Goal: Communication & Community: Share content

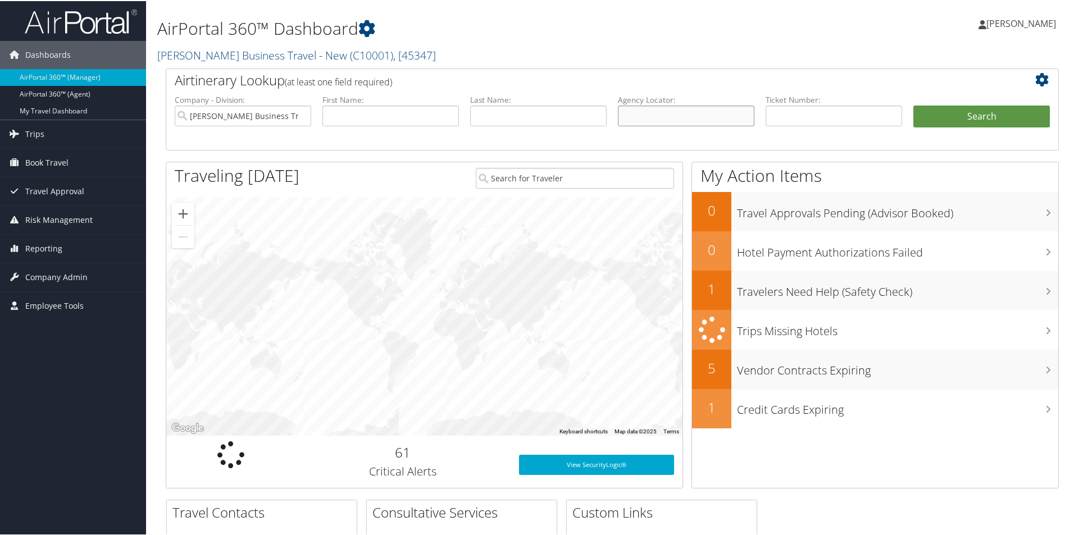
click at [630, 116] on input "text" at bounding box center [686, 114] width 136 height 21
click at [632, 115] on input "text" at bounding box center [686, 114] width 136 height 21
paste input "DCN2FK"
type input "DCN2FK"
click at [956, 112] on button "Search" at bounding box center [981, 115] width 136 height 22
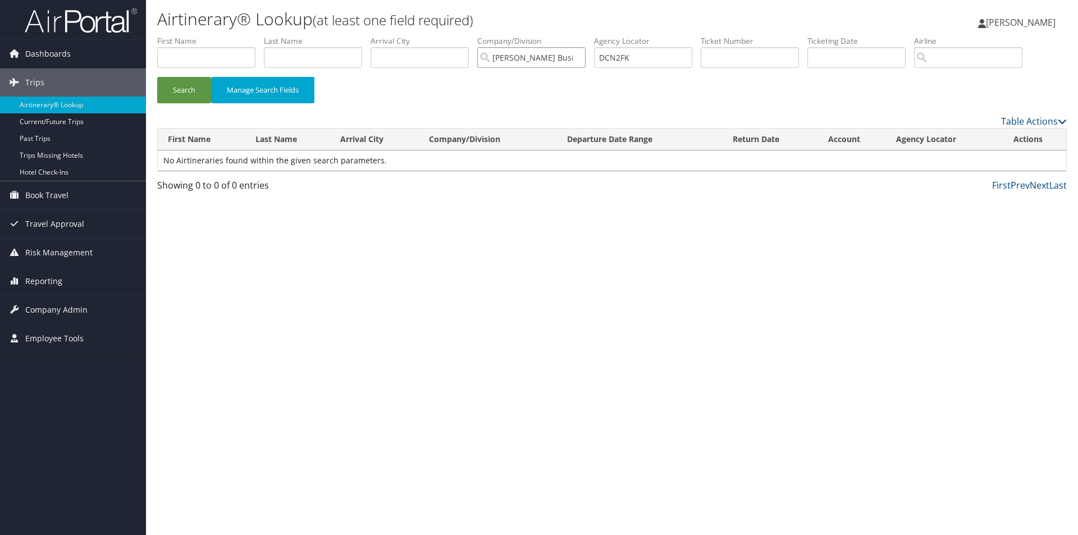
click at [514, 51] on input "Christopherson Business Travel - New" at bounding box center [531, 57] width 108 height 21
click at [181, 86] on button "Search" at bounding box center [184, 90] width 54 height 26
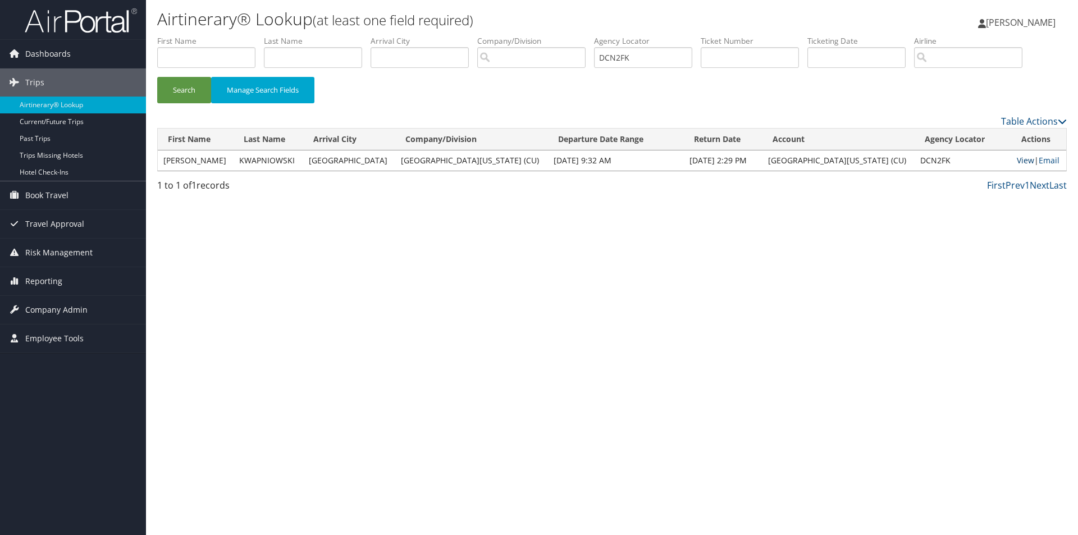
click at [1019, 157] on link "View" at bounding box center [1025, 160] width 17 height 11
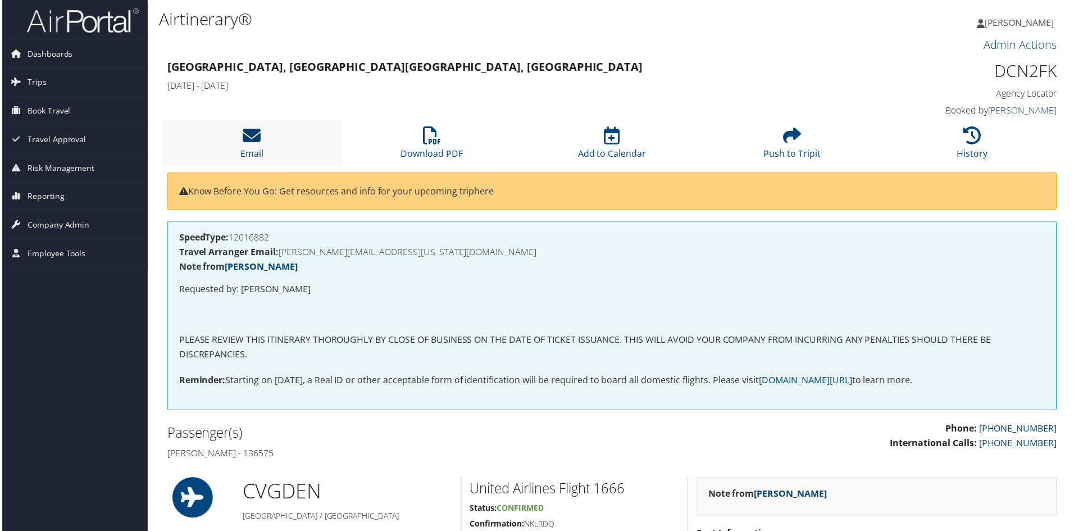
click at [247, 138] on icon at bounding box center [251, 136] width 18 height 18
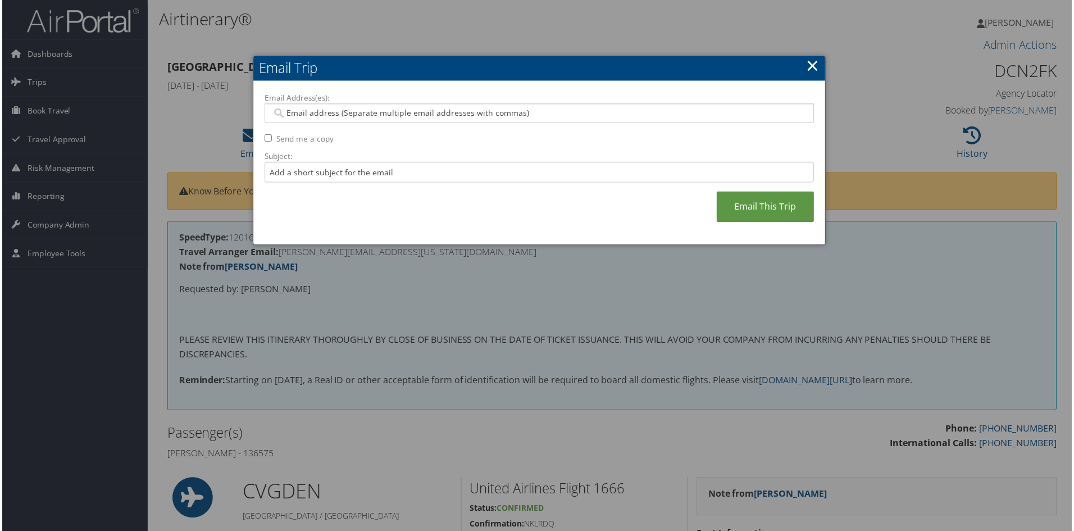
click at [288, 108] on input "Email Address(es):" at bounding box center [539, 113] width 536 height 11
click at [284, 110] on input "Email Address(es):" at bounding box center [539, 113] width 536 height 11
paste input "JAN.OWENS@COLORADO.EDU"
type input "JAN.OWENS@COLORADO.EDU"
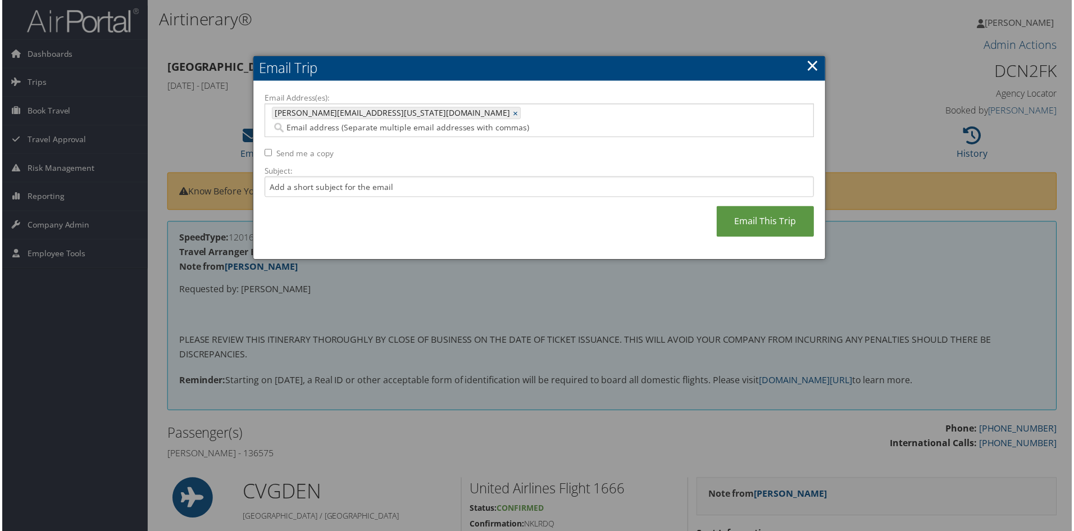
click at [424, 122] on input "Email Address(es):" at bounding box center [475, 127] width 409 height 11
paste input "RYANKWAPNIOWSKI@ME.COM"
type input "RYANKWAPNIOWSKI@ME.COM"
type input "JAN.OWENS@COLORADO.EDU, RYANKWAPNIOWSKI@ME.COM"
click at [290, 177] on input "Subject:" at bounding box center [539, 187] width 552 height 21
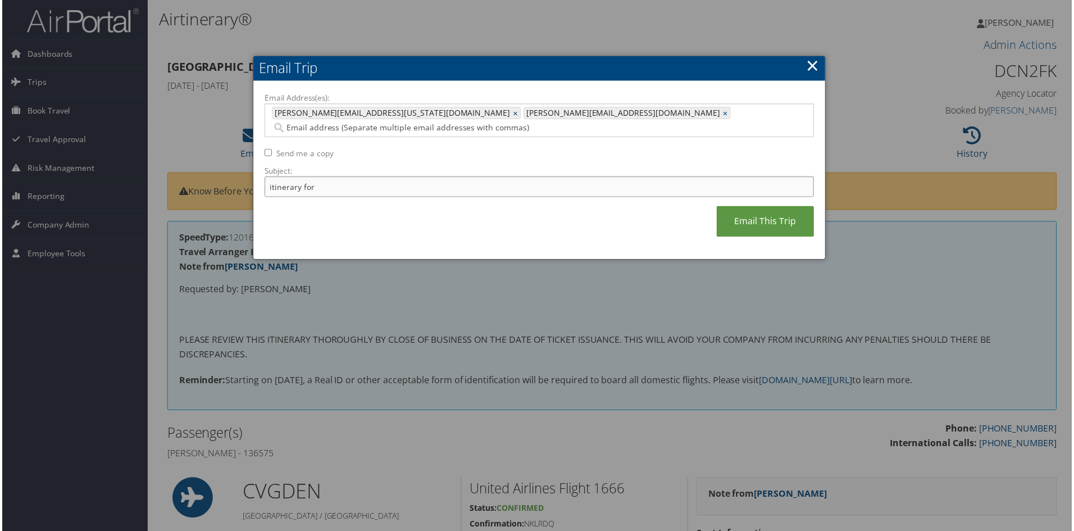
click at [322, 177] on input "itinerary for" at bounding box center [539, 187] width 552 height 21
paste input "RYAN C KWAPNIOWSKI"
type input "itinerary for RYAN C KWAPNIOWSKI"
click at [754, 207] on link "Email This Trip" at bounding box center [766, 222] width 98 height 31
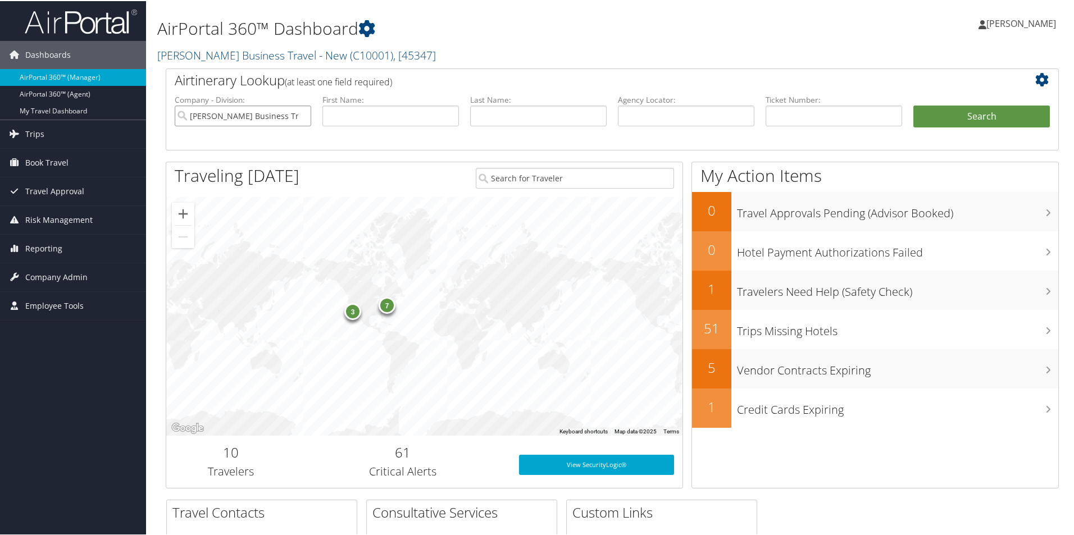
click at [285, 110] on input "[PERSON_NAME] Business Travel - New" at bounding box center [243, 114] width 136 height 21
click at [516, 111] on input "text" at bounding box center [686, 114] width 136 height 21
paste input "DCN5C3"
type input "DCN5C3"
click at [516, 112] on button "Search" at bounding box center [981, 115] width 136 height 22
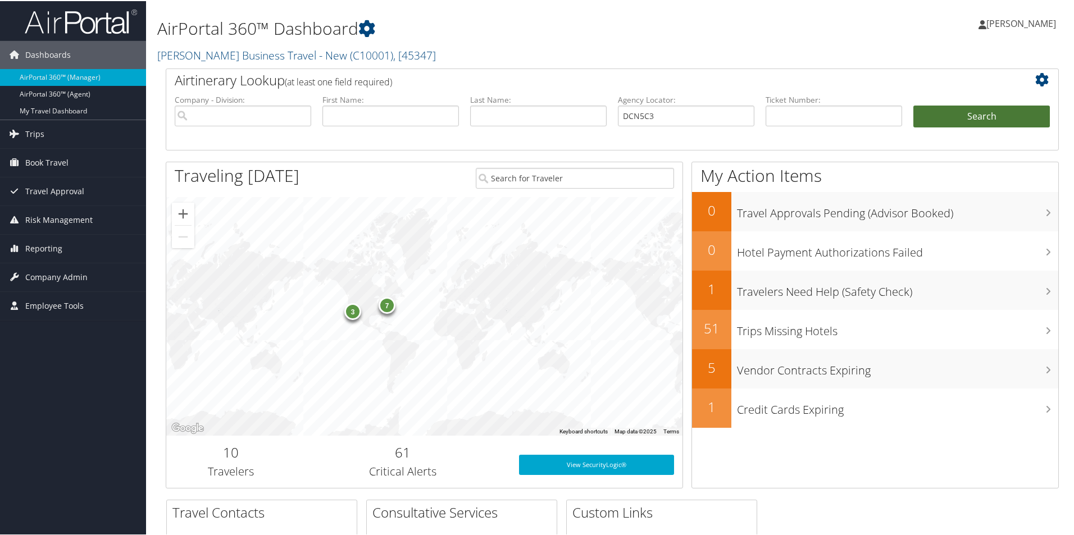
click at [516, 112] on button "Search" at bounding box center [981, 115] width 136 height 22
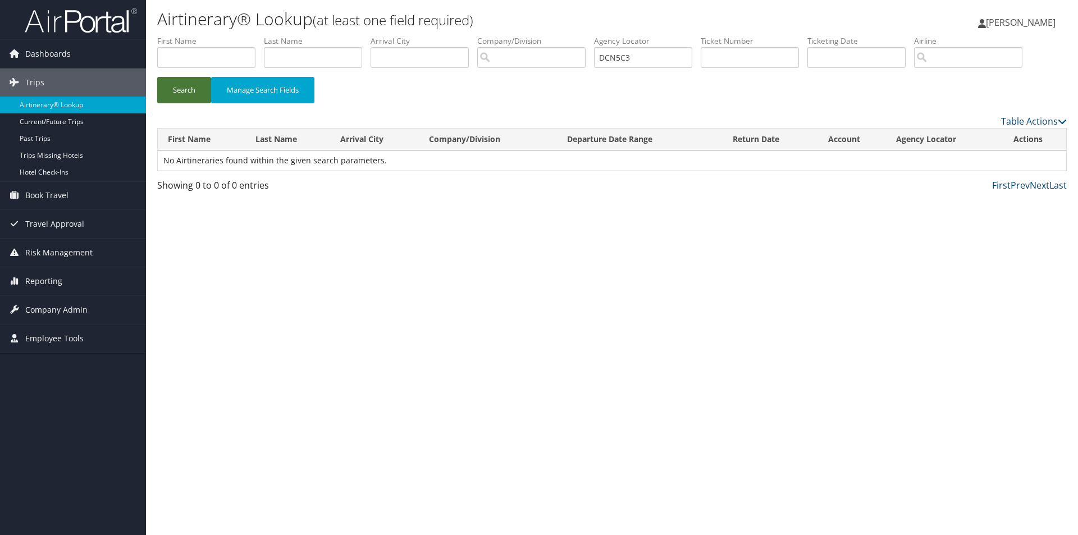
click at [177, 82] on button "Search" at bounding box center [184, 90] width 54 height 26
click at [176, 81] on button "Search" at bounding box center [184, 90] width 54 height 26
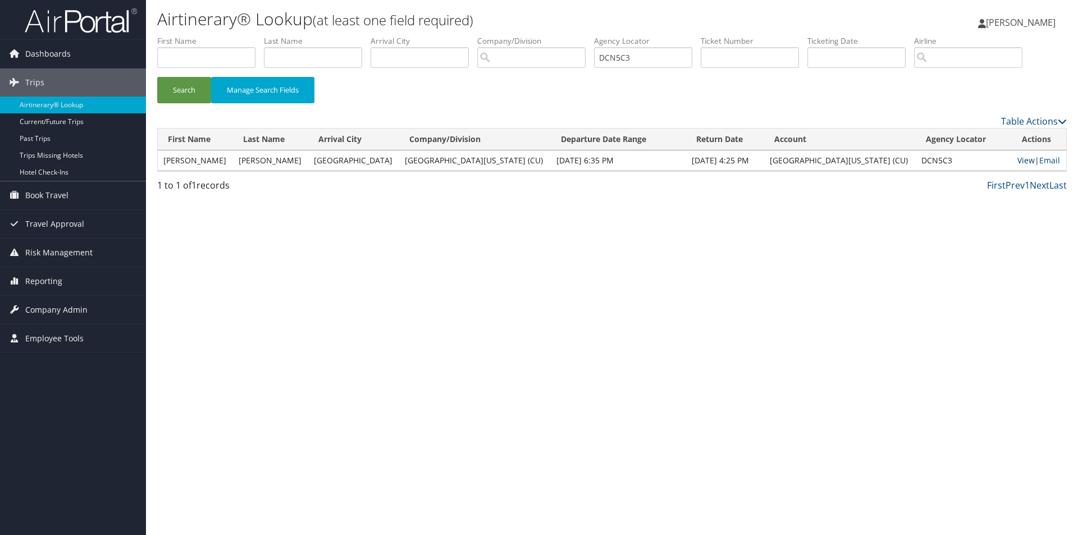
click at [1018, 160] on link "View" at bounding box center [1026, 160] width 17 height 11
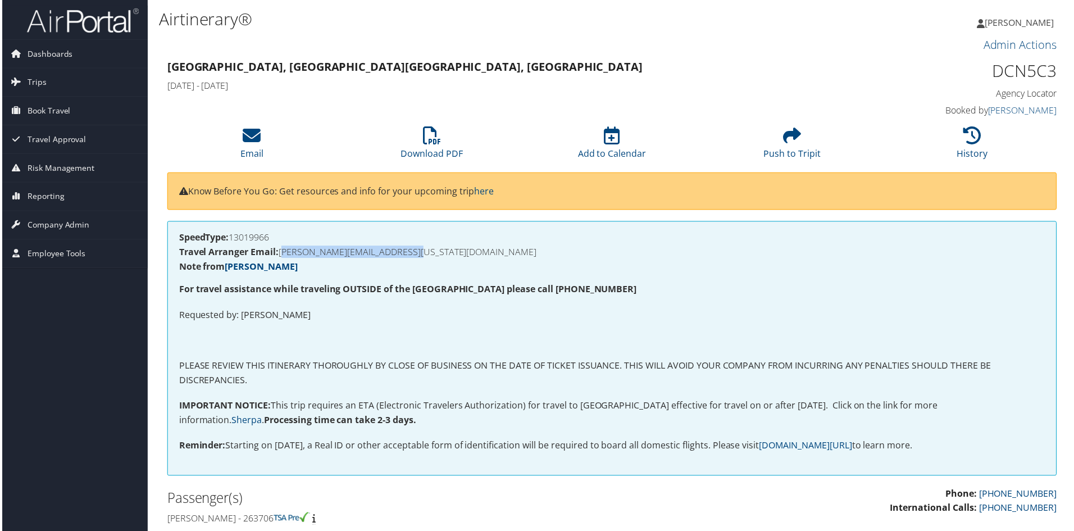
drag, startPoint x: 441, startPoint y: 251, endPoint x: 280, endPoint y: 253, distance: 161.2
click at [280, 253] on h4 "Travel Arranger Email: ARNAUD.CHULLIAT@COLORADO.EDU" at bounding box center [611, 252] width 869 height 9
copy h4 "ARNAUD.CHULLIAT@COLORADO.EDU"
click at [252, 144] on icon at bounding box center [251, 136] width 18 height 18
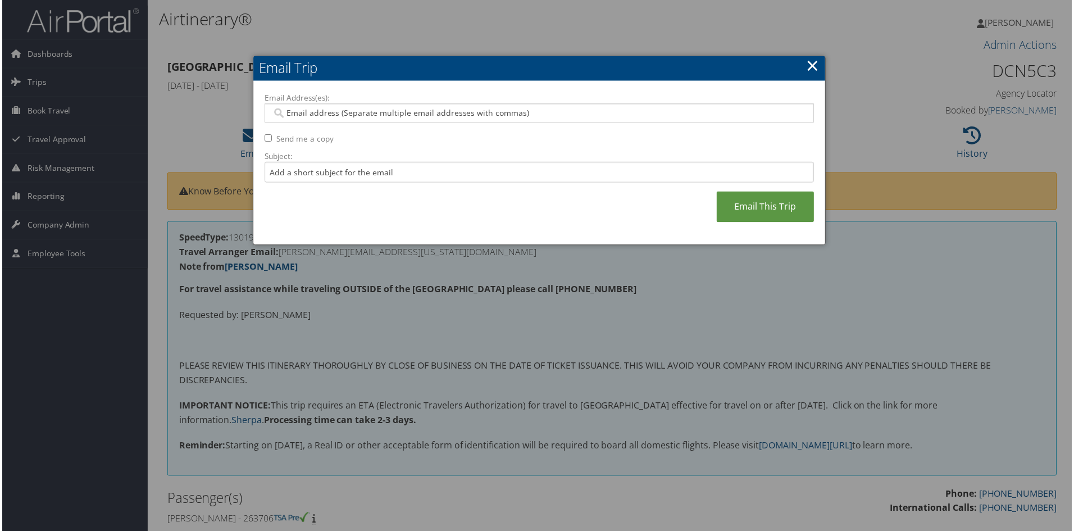
click at [286, 113] on input "Email Address(es):" at bounding box center [539, 113] width 536 height 11
paste input "ARNAUD.CHULLIAT@COLORADO.EDU"
type input "ARNAUD.CHULLIAT@COLORADO.EDU"
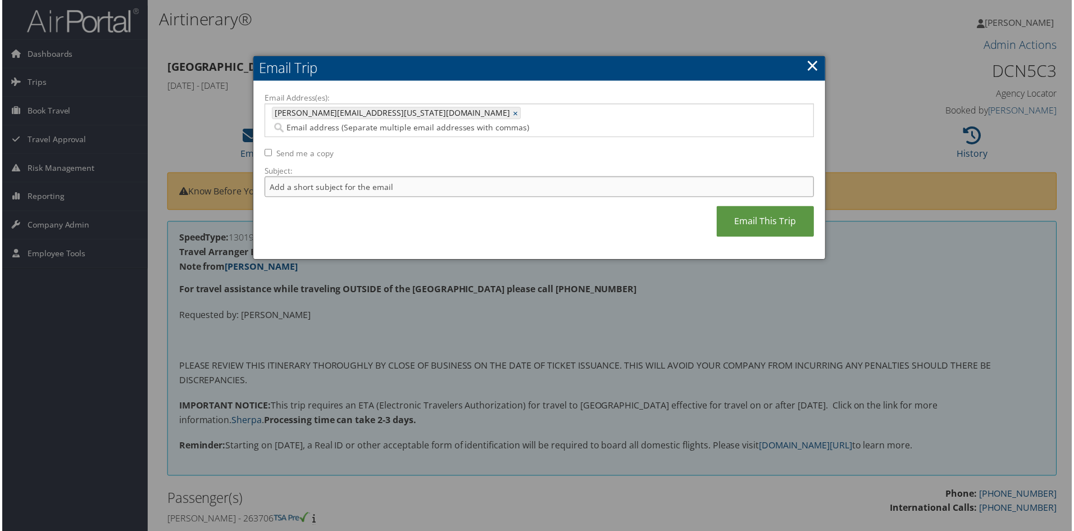
click at [271, 177] on input "Subject:" at bounding box center [539, 187] width 552 height 21
type input "D"
type input "Itinerary -- DEN-LYS//OSL-DEN"
click at [768, 208] on link "Email This Trip" at bounding box center [766, 222] width 98 height 31
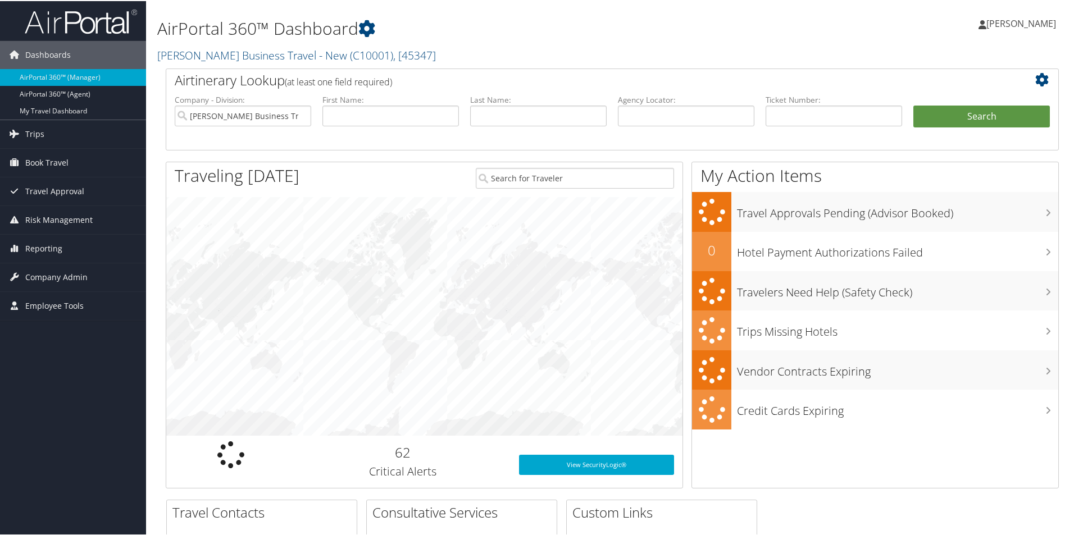
click at [312, 108] on li "Company - Division: [PERSON_NAME] Business Travel - New" at bounding box center [243, 119] width 148 height 52
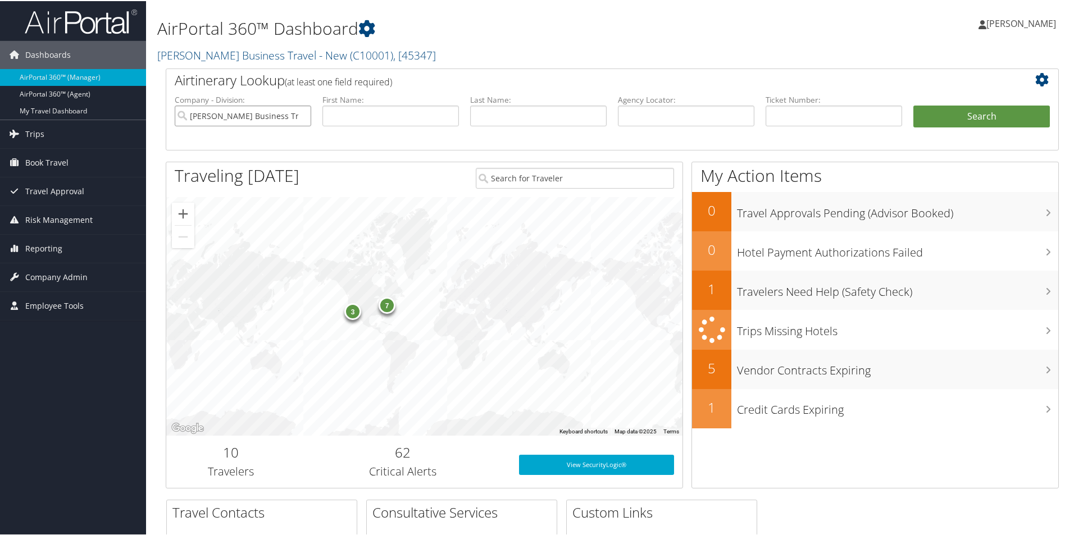
click at [284, 113] on input "[PERSON_NAME] Business Travel - New" at bounding box center [243, 114] width 136 height 21
click at [629, 117] on input "text" at bounding box center [686, 114] width 136 height 21
paste input "DCMM0V"
type input "DCMM0V"
click at [935, 109] on button "Search" at bounding box center [981, 115] width 136 height 22
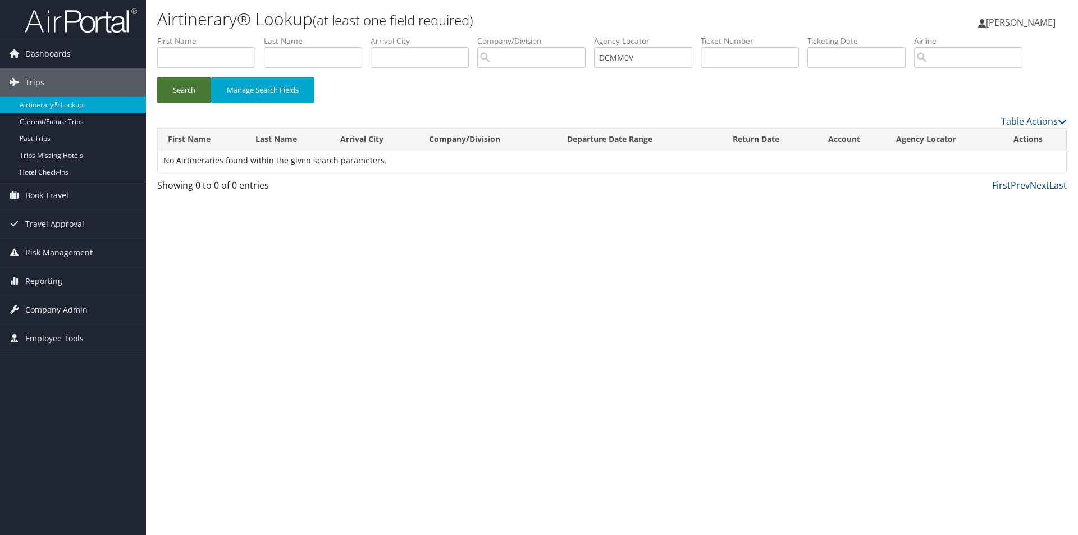
click at [185, 92] on button "Search" at bounding box center [184, 90] width 54 height 26
click at [177, 93] on button "Search" at bounding box center [184, 90] width 54 height 26
click at [186, 85] on button "Search" at bounding box center [184, 90] width 54 height 26
click at [179, 91] on button "Search" at bounding box center [184, 90] width 54 height 26
click at [176, 85] on button "Search" at bounding box center [184, 90] width 54 height 26
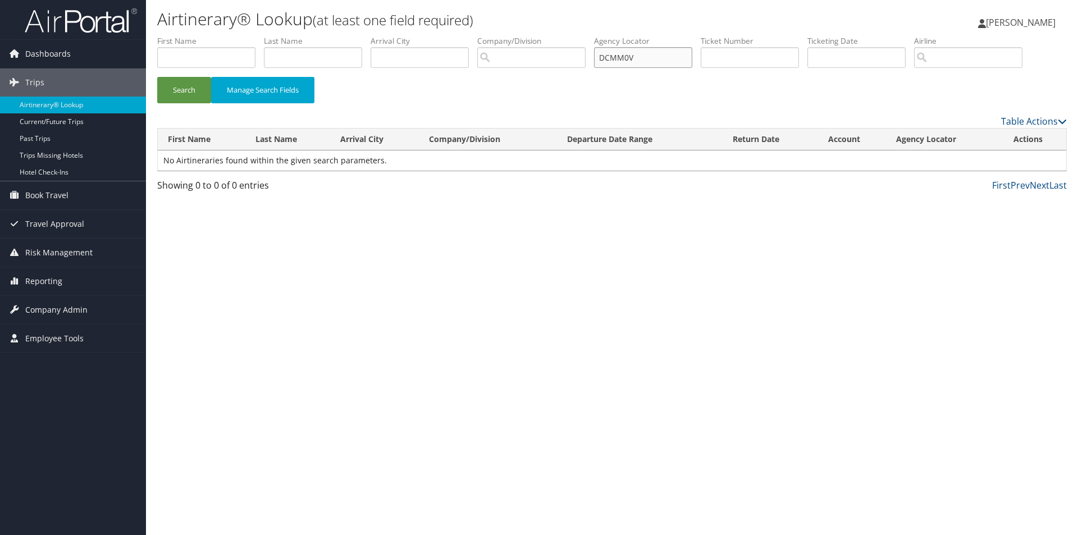
drag, startPoint x: 650, startPoint y: 54, endPoint x: 450, endPoint y: 85, distance: 203.0
click at [450, 85] on form "First Name Last Name Departure City Arrival City Company/Division Airport/City …" at bounding box center [612, 74] width 910 height 79
type input "dcmm0v"
click at [157, 77] on button "Search" at bounding box center [184, 90] width 54 height 26
click at [184, 93] on button "Search" at bounding box center [184, 90] width 54 height 26
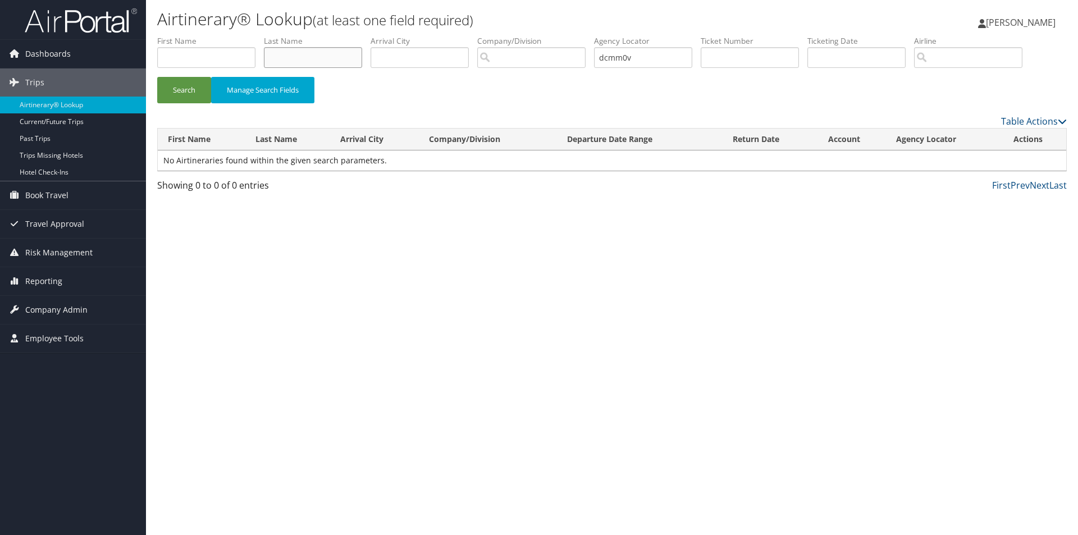
click at [319, 60] on input "text" at bounding box center [313, 57] width 98 height 21
click at [206, 61] on input "text" at bounding box center [206, 57] width 98 height 21
click at [652, 49] on input "dcmm0v" at bounding box center [643, 57] width 98 height 21
drag, startPoint x: 653, startPoint y: 60, endPoint x: 562, endPoint y: 66, distance: 91.2
click at [562, 35] on ul "First Name Last Name Departure City Arrival City Company/Division Airport/City …" at bounding box center [612, 35] width 910 height 0
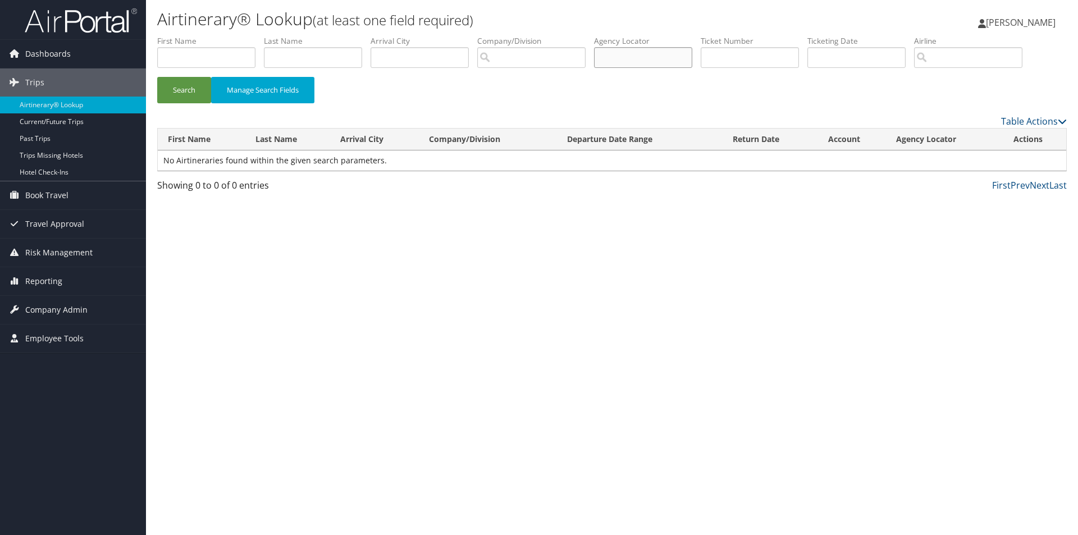
click at [610, 57] on input "text" at bounding box center [643, 57] width 98 height 21
paste input "DCMM0V"
type input "DCMM0V"
click at [189, 87] on button "Search" at bounding box center [184, 90] width 54 height 26
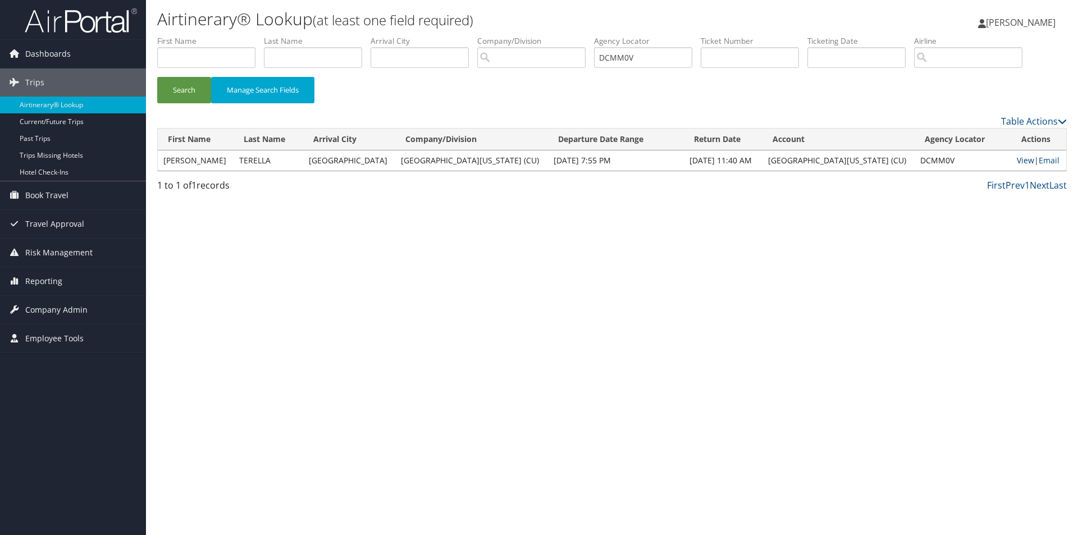
click at [1017, 161] on link "View" at bounding box center [1025, 160] width 17 height 11
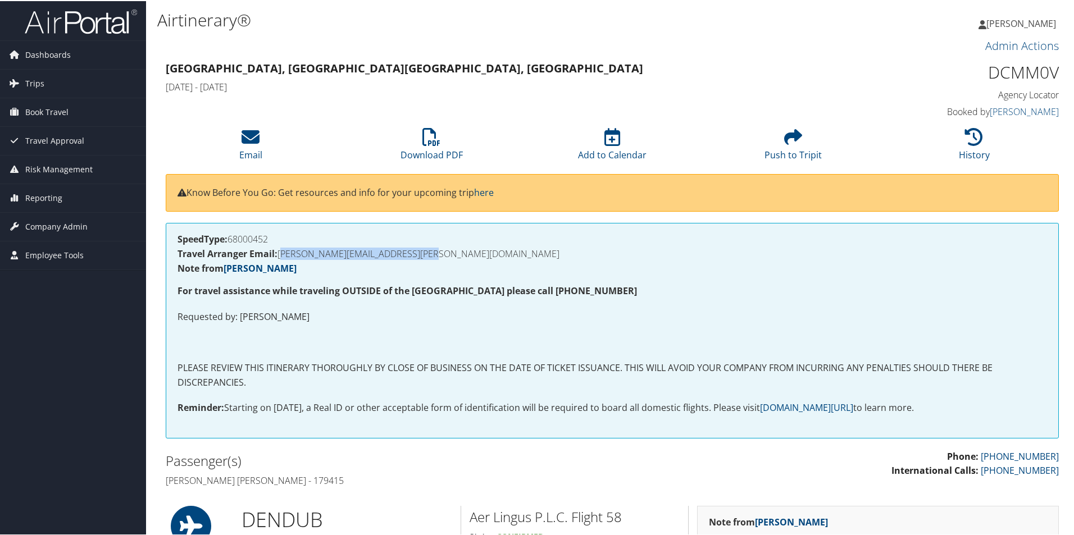
drag, startPoint x: 467, startPoint y: 250, endPoint x: 284, endPoint y: 253, distance: 183.1
click at [280, 254] on h4 "Travel Arranger Email: [PERSON_NAME][EMAIL_ADDRESS][PERSON_NAME][DOMAIN_NAME]" at bounding box center [611, 252] width 869 height 9
copy h4 "[PERSON_NAME][EMAIL_ADDRESS][PERSON_NAME][DOMAIN_NAME]"
click at [252, 136] on icon at bounding box center [251, 136] width 18 height 18
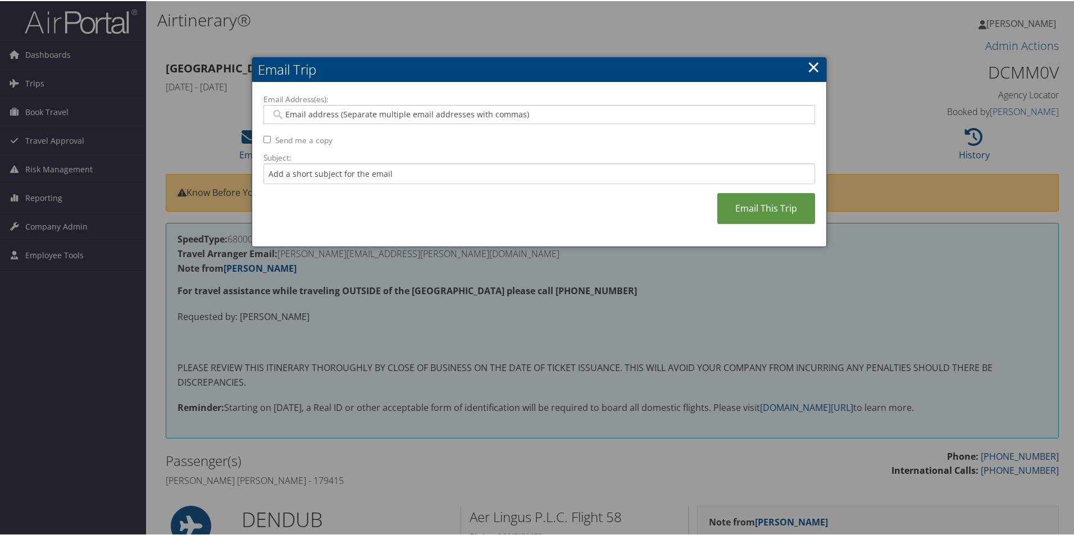
click at [297, 110] on input "Email Address(es):" at bounding box center [539, 113] width 536 height 11
paste input "CANDACE.GATEWOOD@CUANSCHUTZ.EDU"
type input "CANDACE.GATEWOOD@CUANSCHUTZ.EDU"
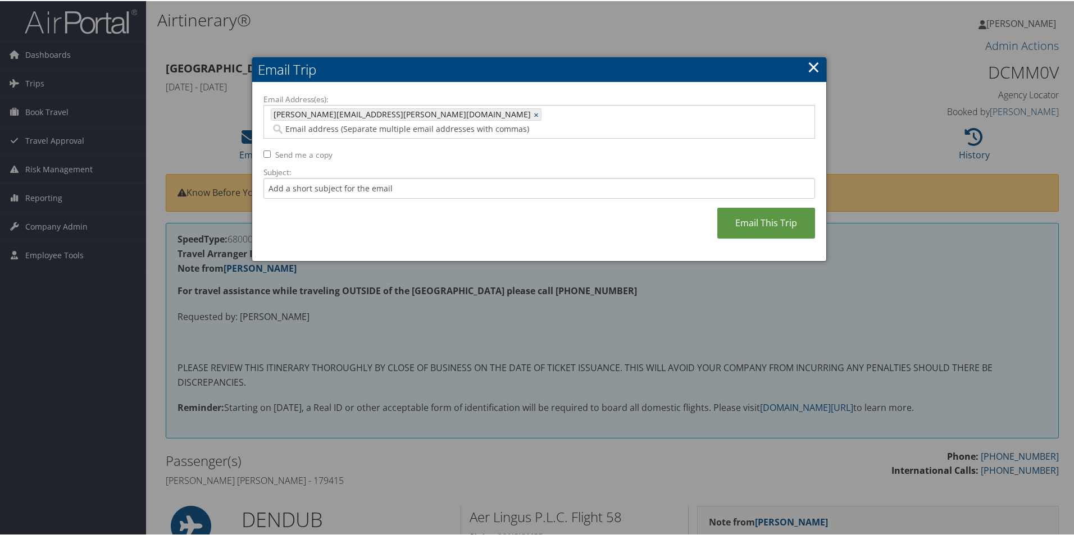
click at [463, 122] on input "Email Address(es):" at bounding box center [452, 127] width 362 height 11
paste input "[PERSON_NAME][EMAIL_ADDRESS][PERSON_NAME][DOMAIN_NAME]"
type input "[PERSON_NAME][EMAIL_ADDRESS][PERSON_NAME][DOMAIN_NAME]"
type input "[PERSON_NAME][EMAIL_ADDRESS][PERSON_NAME][DOMAIN_NAME], [PERSON_NAME][DOMAIN_NA…"
click at [279, 177] on input "Subject:" at bounding box center [539, 187] width 552 height 21
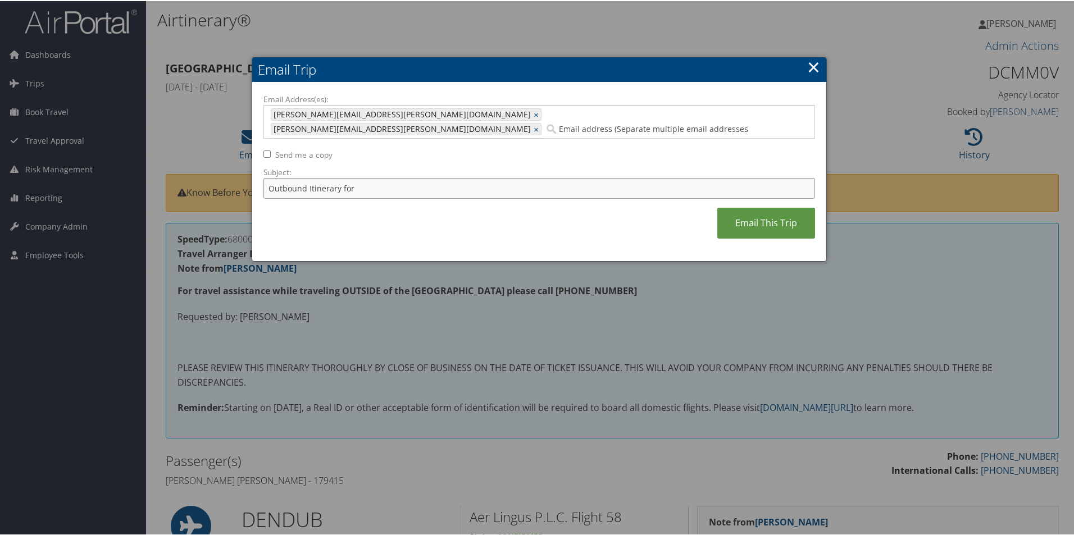
click at [360, 177] on input "Outbound Itinerary for" at bounding box center [539, 187] width 552 height 21
paste input "[PERSON_NAME] [PERSON_NAME]"
type input "Outbound Itinerary for ADAM MICHAEL TERELLA- Den-DUB"
click at [745, 207] on link "Email This Trip" at bounding box center [766, 222] width 98 height 31
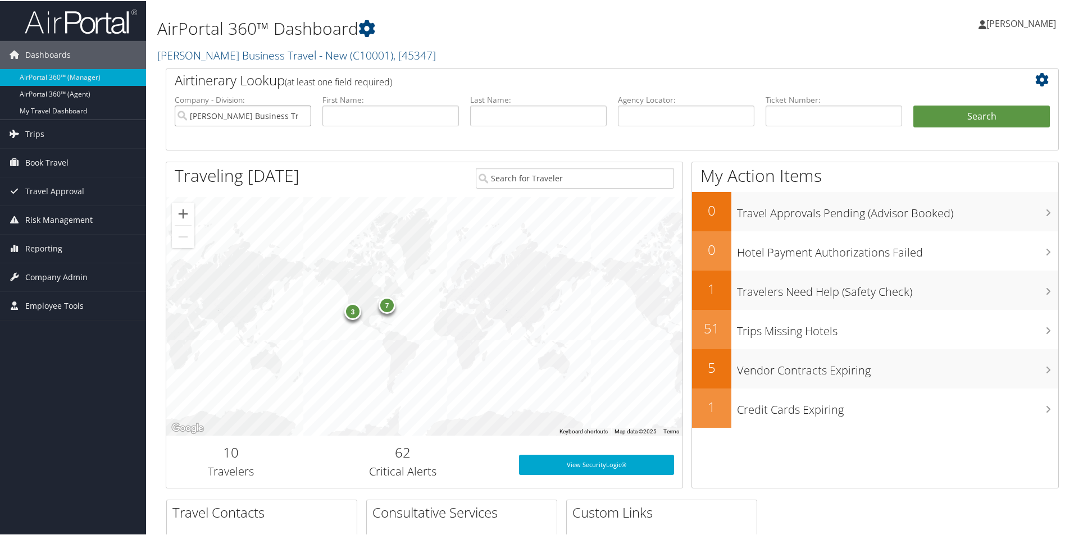
click at [286, 114] on input "[PERSON_NAME] Business Travel - New" at bounding box center [243, 114] width 136 height 21
click at [516, 113] on input "text" at bounding box center [686, 114] width 136 height 21
paste input "DCMMN1"
type input "DCMMN1"
click at [516, 108] on button "Search" at bounding box center [981, 115] width 136 height 22
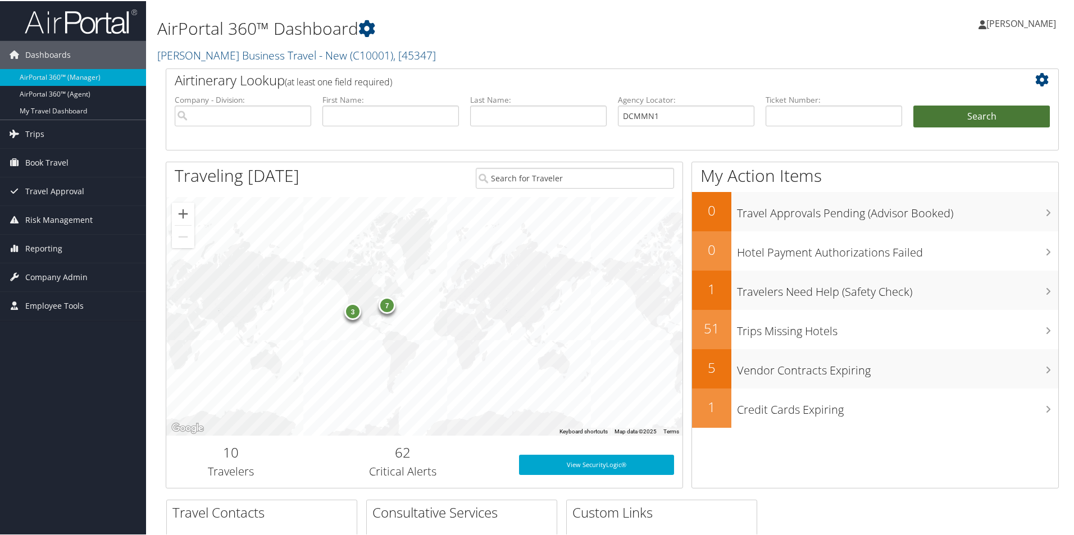
click at [516, 108] on button "Search" at bounding box center [981, 115] width 136 height 22
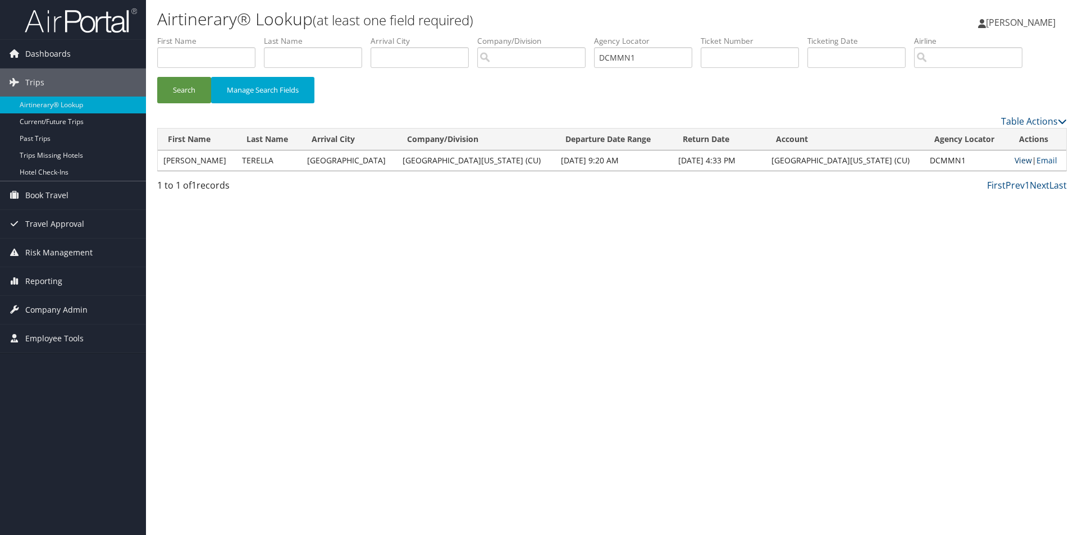
click at [1015, 160] on link "View" at bounding box center [1023, 160] width 17 height 11
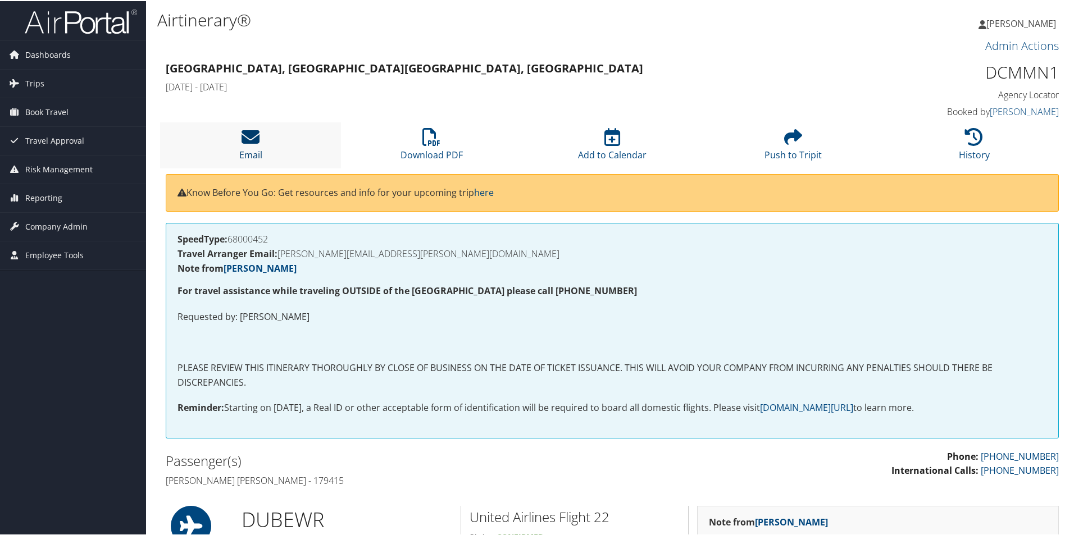
click at [248, 140] on icon at bounding box center [251, 136] width 18 height 18
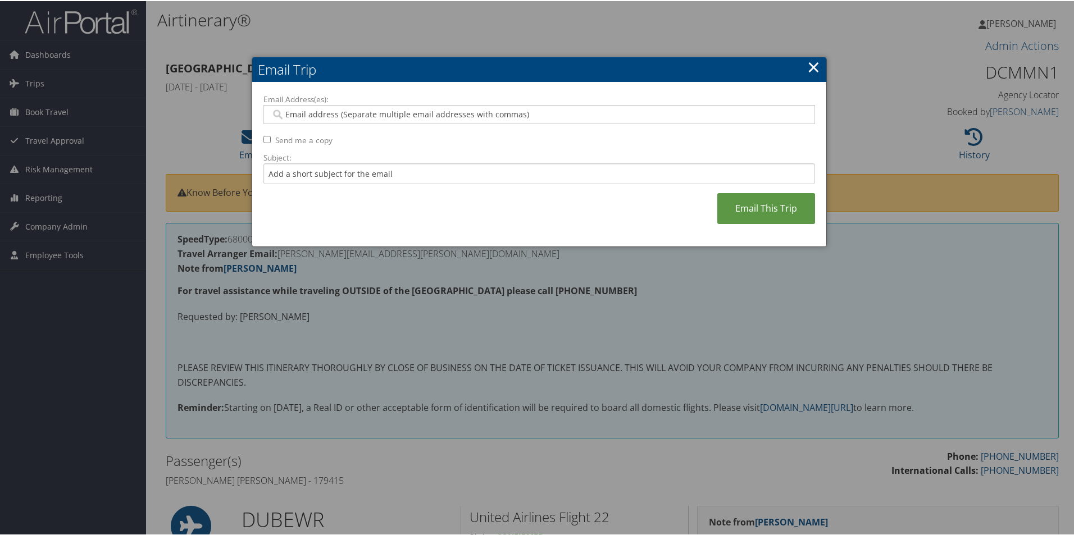
click at [340, 324] on div at bounding box center [539, 267] width 1078 height 535
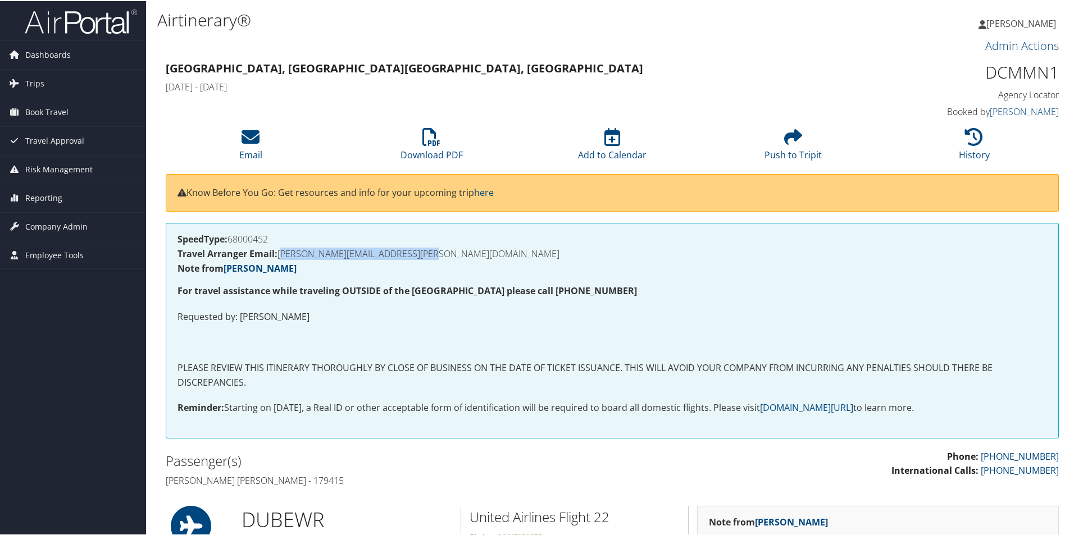
drag, startPoint x: 462, startPoint y: 249, endPoint x: 281, endPoint y: 252, distance: 180.9
click at [281, 252] on h4 "Travel Arranger Email: [PERSON_NAME][EMAIL_ADDRESS][PERSON_NAME][DOMAIN_NAME]" at bounding box center [611, 252] width 869 height 9
copy h4 "[PERSON_NAME][EMAIL_ADDRESS][PERSON_NAME][DOMAIN_NAME]"
click at [245, 136] on icon at bounding box center [251, 136] width 18 height 18
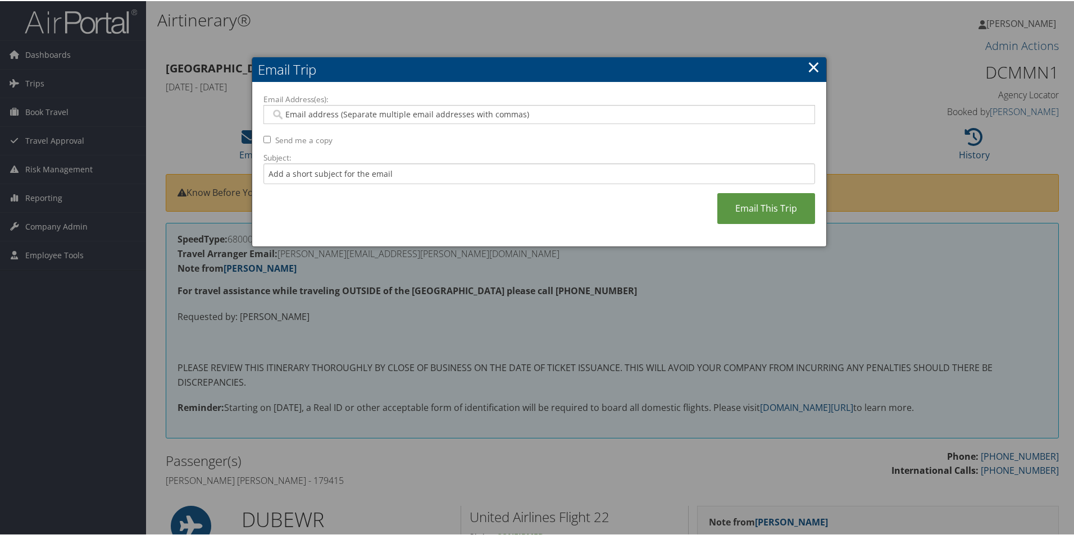
click at [294, 115] on input "Email Address(es):" at bounding box center [539, 113] width 536 height 11
paste input "[PERSON_NAME][EMAIL_ADDRESS][PERSON_NAME][DOMAIN_NAME]"
type input "[PERSON_NAME][EMAIL_ADDRESS][PERSON_NAME][DOMAIN_NAME]"
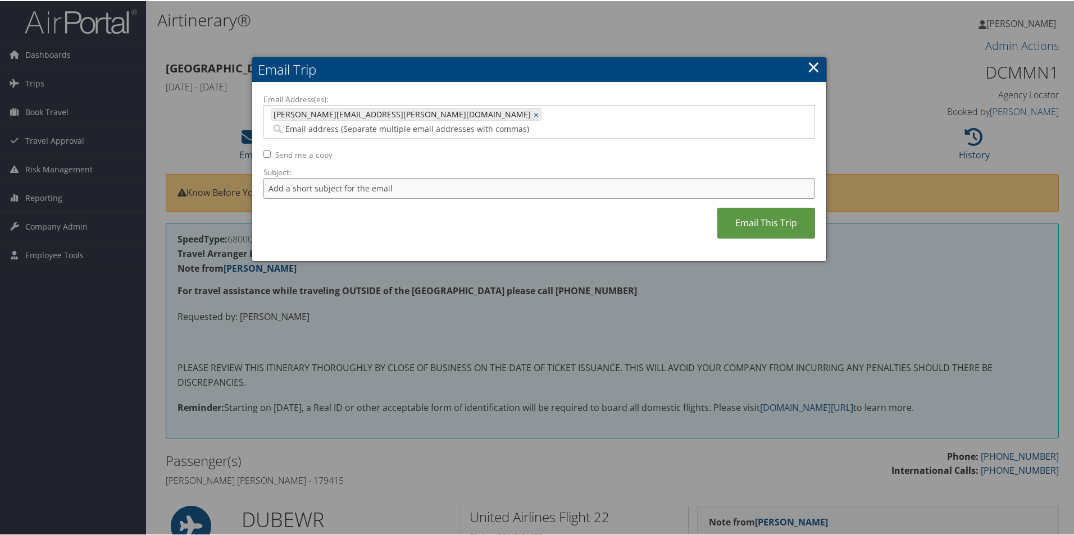
click at [283, 177] on input "Subject:" at bounding box center [539, 187] width 552 height 21
type input "D"
drag, startPoint x: 302, startPoint y: 172, endPoint x: 254, endPoint y: 172, distance: 47.7
click at [254, 172] on div "Email Address(es): [PERSON_NAME][EMAIL_ADDRESS][PERSON_NAME][DOMAIN_NAME] [PERS…" at bounding box center [539, 170] width 574 height 179
type input "DUB-DEN-- itinerary for [PERSON_NAME]"
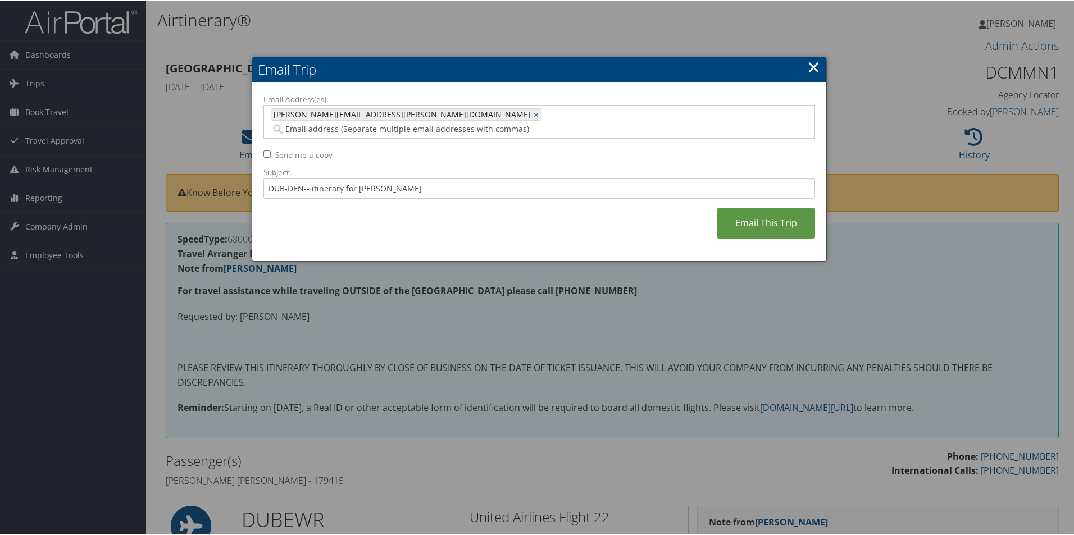
click at [462, 122] on input "Email Address(es):" at bounding box center [452, 127] width 362 height 11
click at [458, 122] on input "Email Address(es):" at bounding box center [452, 127] width 362 height 11
paste input "[PERSON_NAME][EMAIL_ADDRESS][PERSON_NAME][DOMAIN_NAME]"
type input "[PERSON_NAME][EMAIL_ADDRESS][PERSON_NAME][DOMAIN_NAME]"
type input "[PERSON_NAME][EMAIL_ADDRESS][PERSON_NAME][DOMAIN_NAME], [PERSON_NAME][DOMAIN_NA…"
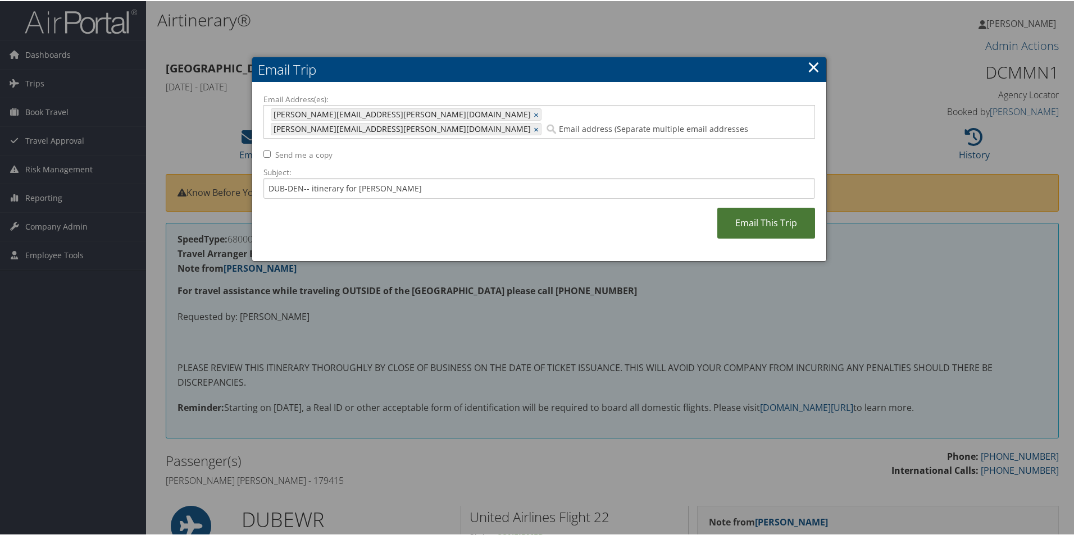
click at [762, 207] on link "Email This Trip" at bounding box center [766, 222] width 98 height 31
